Goal: Transaction & Acquisition: Purchase product/service

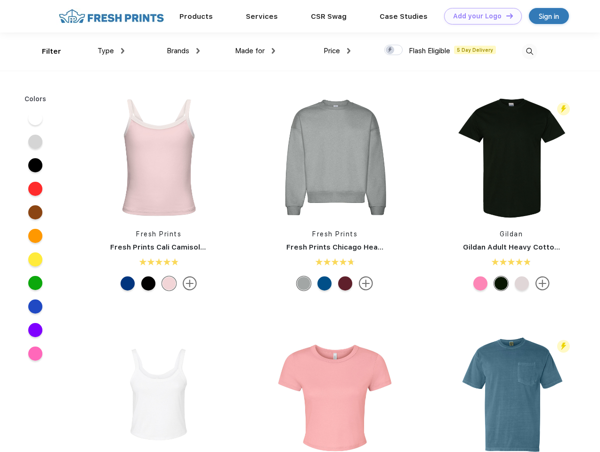
click at [479, 16] on link "Add your Logo Design Tool" at bounding box center [483, 16] width 78 height 16
click at [0, 0] on div "Design Tool" at bounding box center [0, 0] width 0 height 0
click at [505, 16] on link "Add your Logo Design Tool" at bounding box center [483, 16] width 78 height 16
click at [45, 51] on div "Filter" at bounding box center [51, 51] width 19 height 11
click at [111, 51] on span "Type" at bounding box center [105, 51] width 16 height 8
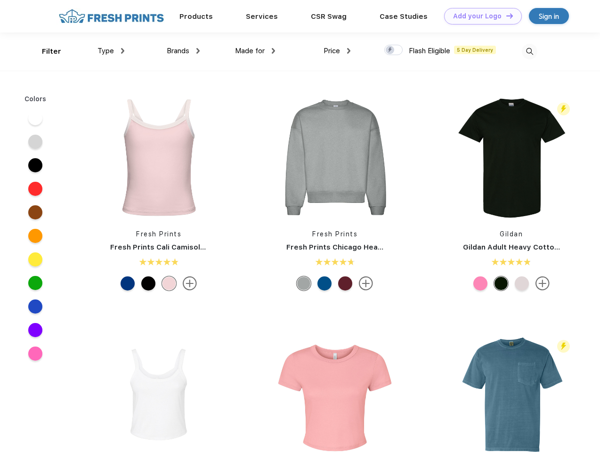
click at [183, 51] on span "Brands" at bounding box center [178, 51] width 23 height 8
click at [255, 51] on span "Made for" at bounding box center [250, 51] width 30 height 8
click at [337, 51] on span "Price" at bounding box center [331, 51] width 16 height 8
click at [393, 50] on div at bounding box center [393, 50] width 18 height 10
click at [390, 50] on input "checkbox" at bounding box center [387, 47] width 6 height 6
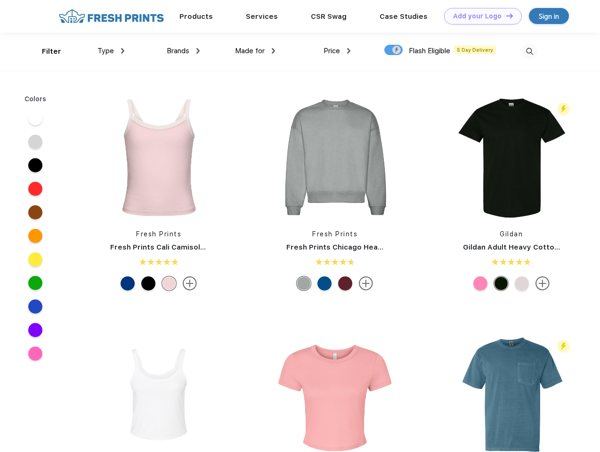
click at [529, 51] on img at bounding box center [529, 52] width 16 height 16
